Goal: Transaction & Acquisition: Download file/media

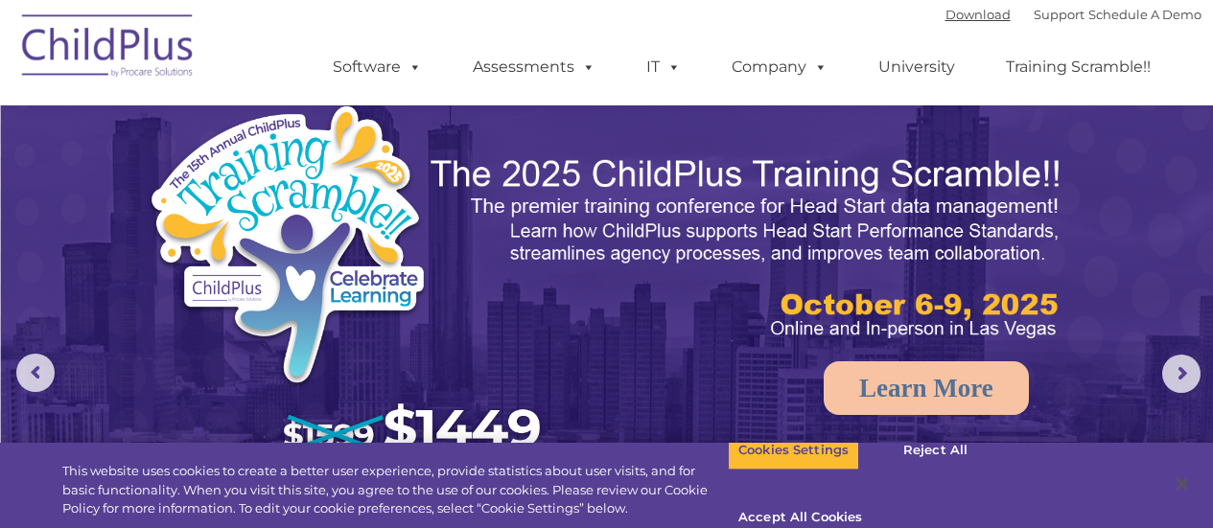
scroll to position [794, 0]
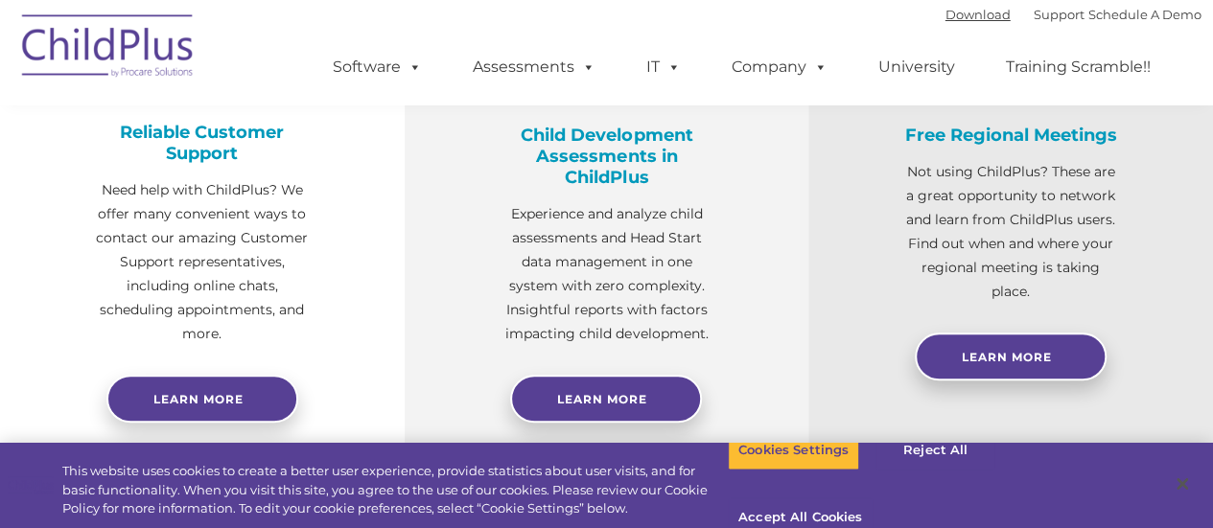
select select "MEDIUM"
click at [932, 239] on p "Not using ChildPlus? These are a great opportunity to network and learn from Ch…" at bounding box center [1010, 232] width 213 height 144
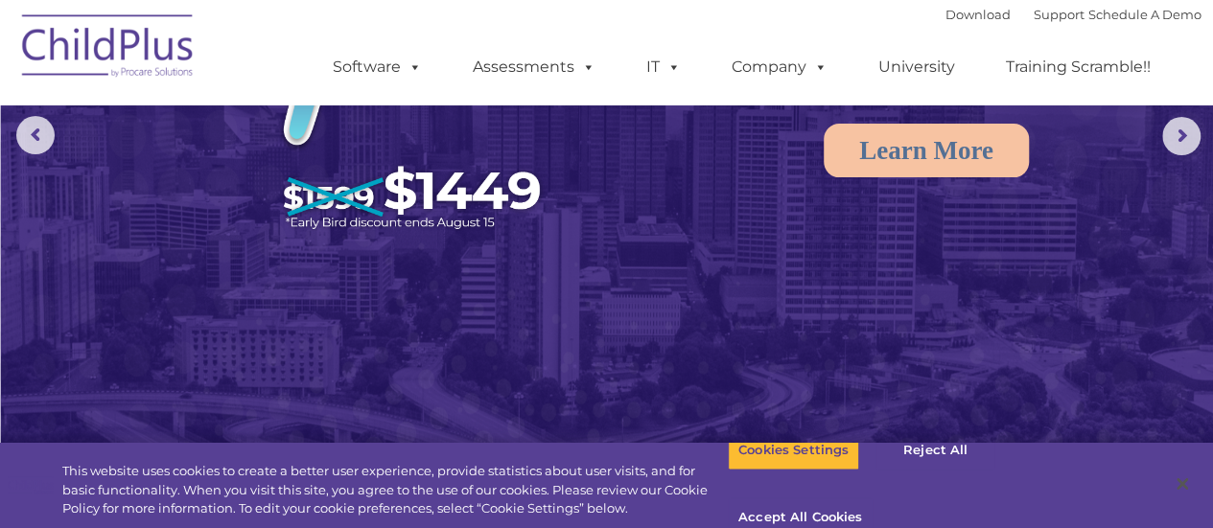
scroll to position [0, 0]
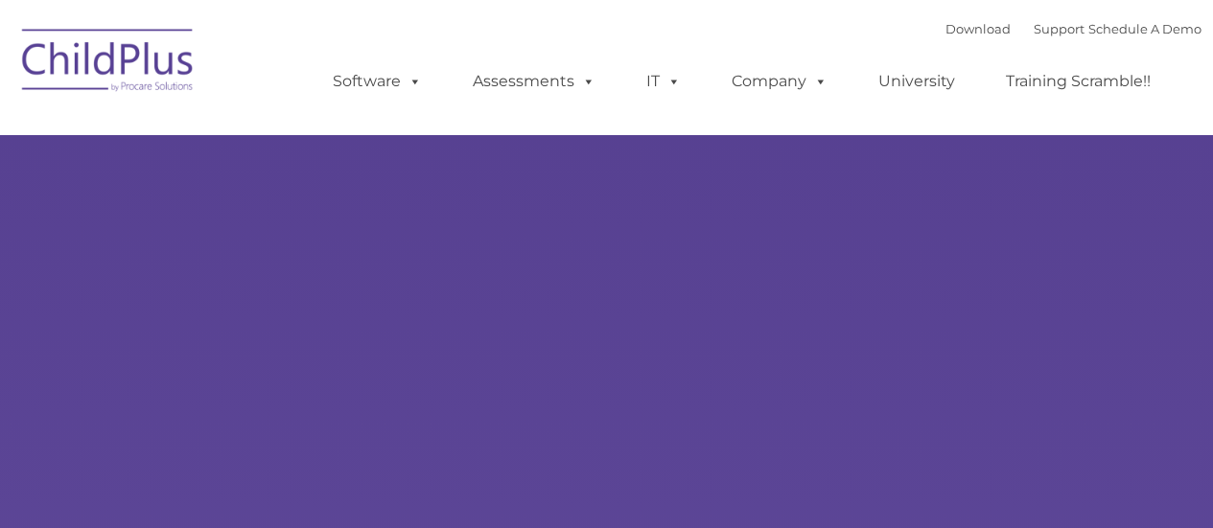
type input ""
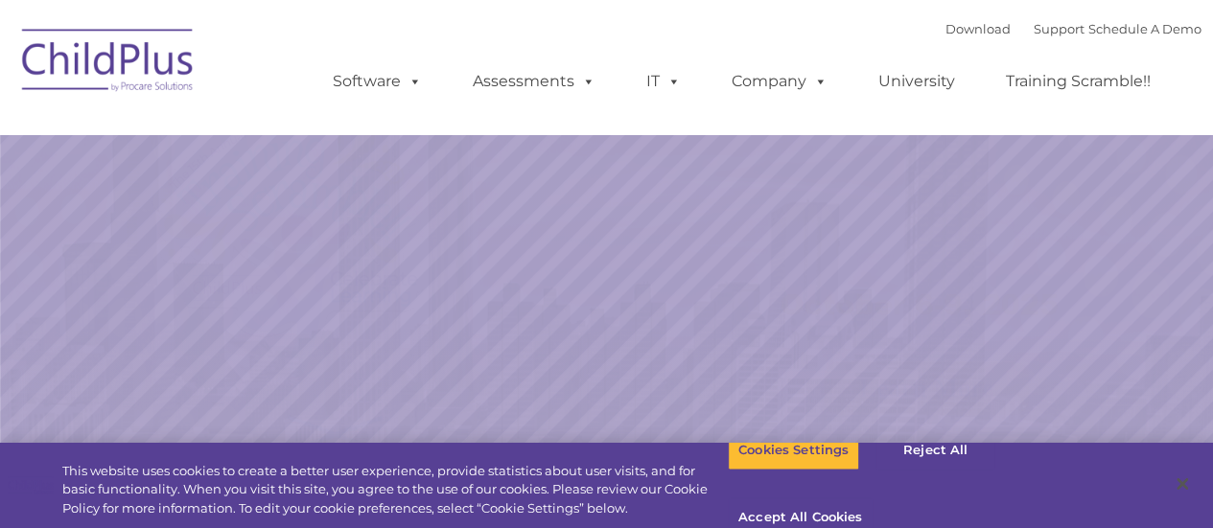
select select "MEDIUM"
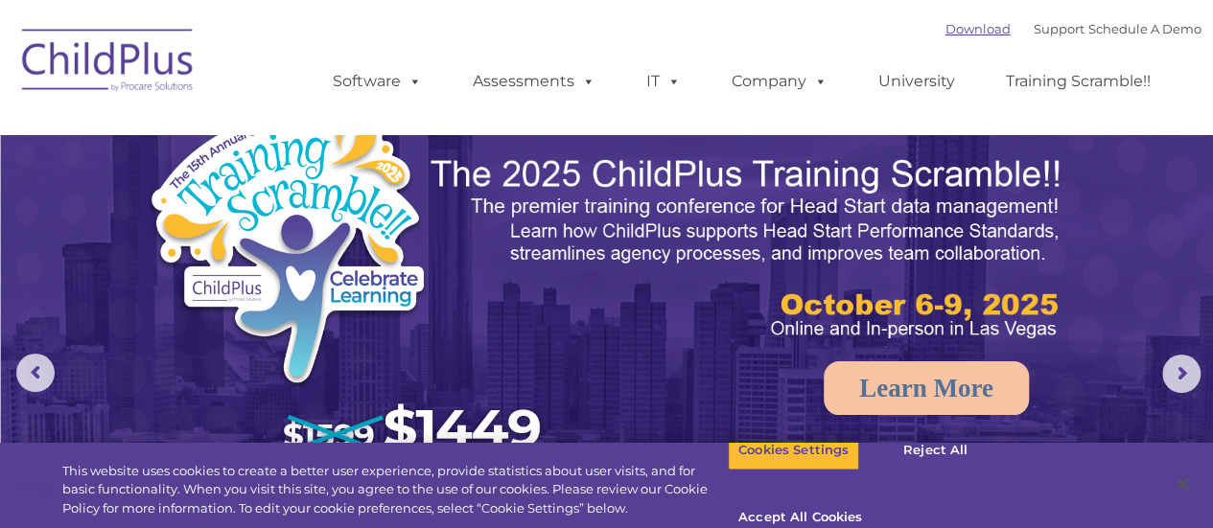
click at [958, 25] on link "Download" at bounding box center [977, 28] width 65 height 15
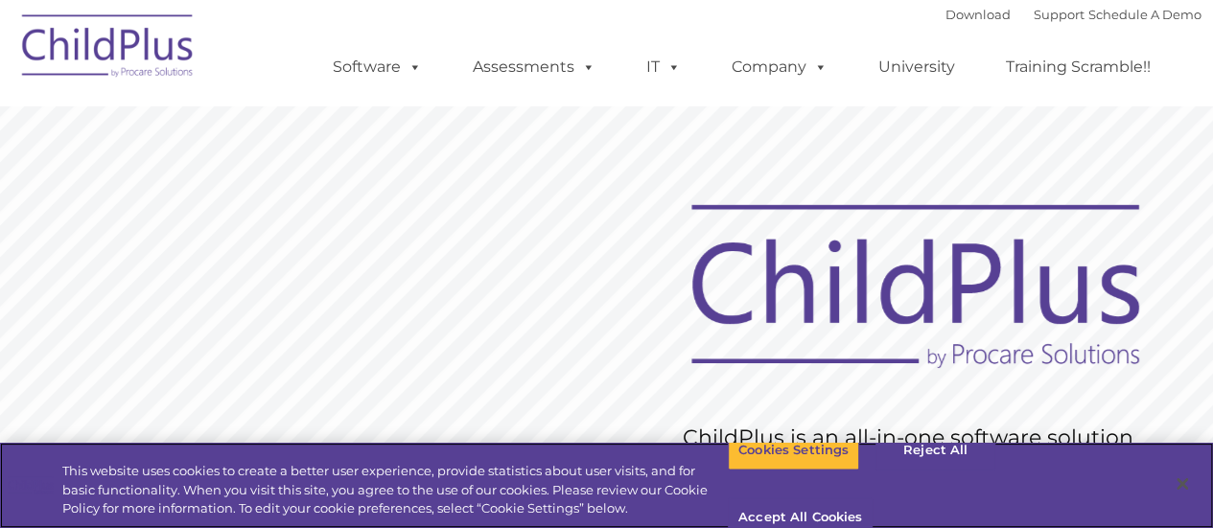
click at [517, 489] on div "This website uses cookies to create a better user experience, provide statistic…" at bounding box center [394, 490] width 665 height 57
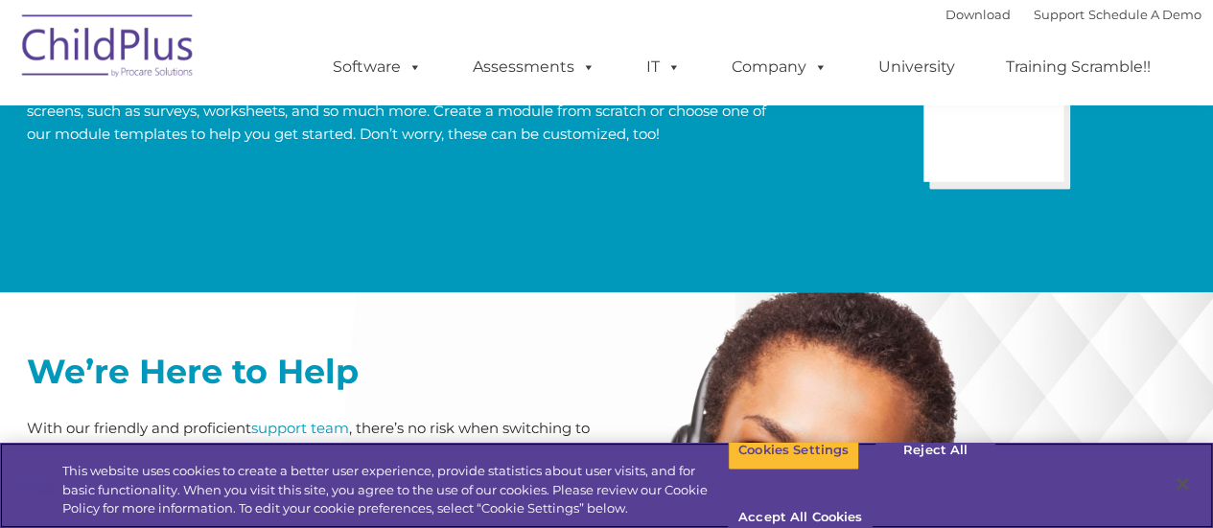
scroll to position [4049, 0]
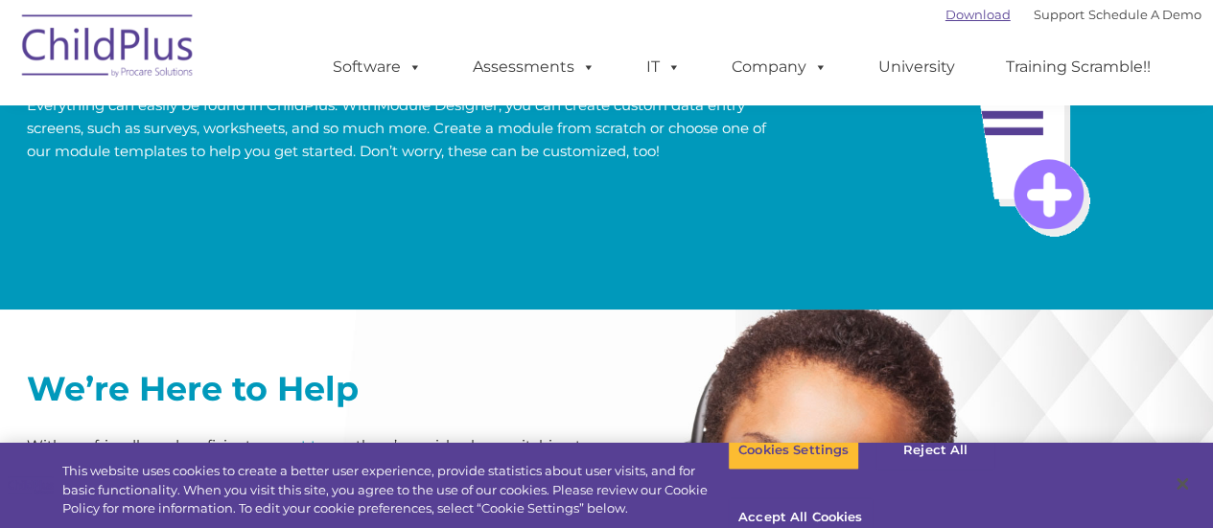
click at [953, 8] on link "Download" at bounding box center [977, 14] width 65 height 15
